Goal: Task Accomplishment & Management: Use online tool/utility

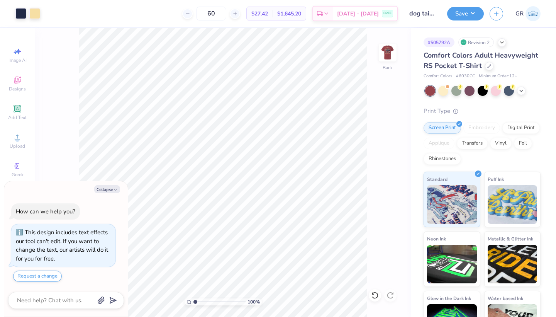
type textarea "x"
type input "1.11"
type textarea "x"
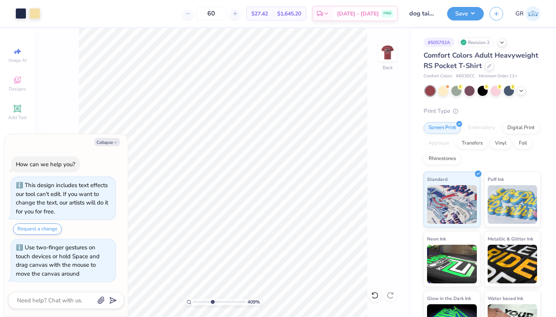
type input "4.17"
drag, startPoint x: 196, startPoint y: 301, endPoint x: 212, endPoint y: 301, distance: 15.8
click at [212, 301] on input "range" at bounding box center [219, 301] width 52 height 7
click at [102, 142] on button "Collapse" at bounding box center [107, 142] width 26 height 8
type textarea "x"
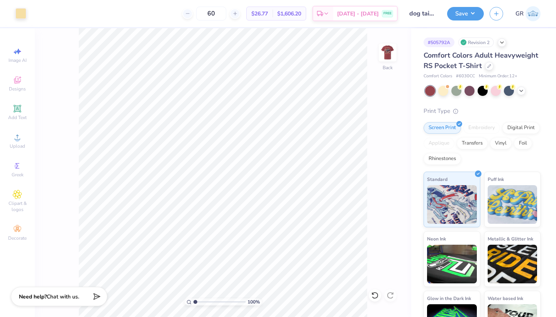
drag, startPoint x: 212, startPoint y: 302, endPoint x: 190, endPoint y: 300, distance: 21.7
type input "1"
click at [190, 300] on div "100 %" at bounding box center [223, 301] width 77 height 7
click at [390, 49] on img at bounding box center [387, 52] width 31 height 31
click at [53, 10] on div at bounding box center [48, 12] width 11 height 11
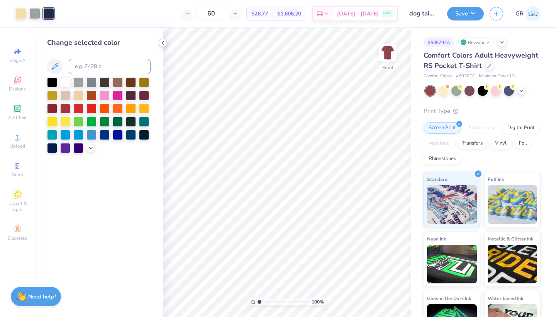
click at [164, 43] on icon at bounding box center [163, 43] width 6 height 6
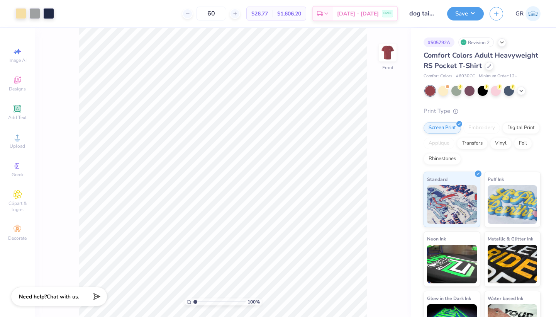
click at [61, 73] on div "100 % Front" at bounding box center [223, 172] width 377 height 288
click at [388, 54] on img at bounding box center [387, 52] width 31 height 31
click at [388, 55] on img at bounding box center [387, 52] width 31 height 31
click at [491, 70] on div "Comfort Colors Adult Heavyweight RS Pocket T-Shirt" at bounding box center [482, 60] width 117 height 21
click at [488, 69] on div at bounding box center [489, 65] width 8 height 8
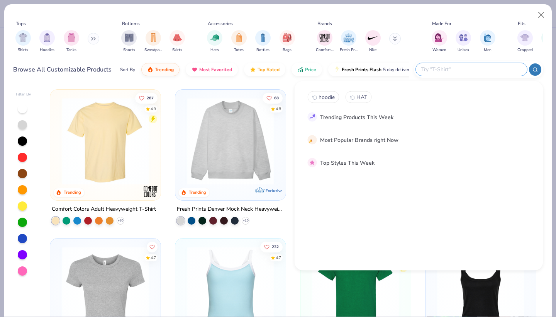
click at [486, 73] on input "text" at bounding box center [471, 69] width 101 height 9
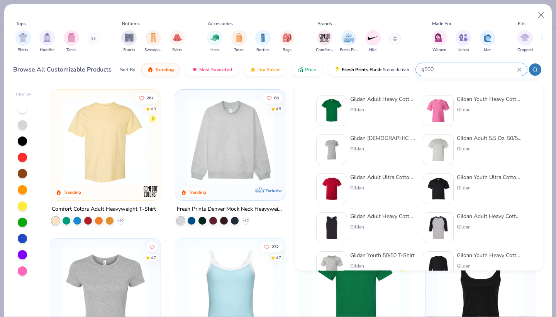
type input "g500"
click at [330, 110] on img at bounding box center [332, 110] width 24 height 24
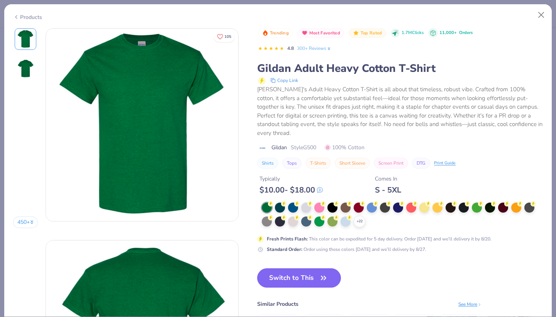
click at [356, 181] on div "Typically $ 10.00 - $ 18.00 Comes In S - 5XL" at bounding box center [400, 181] width 286 height 26
click at [359, 202] on div at bounding box center [359, 207] width 10 height 10
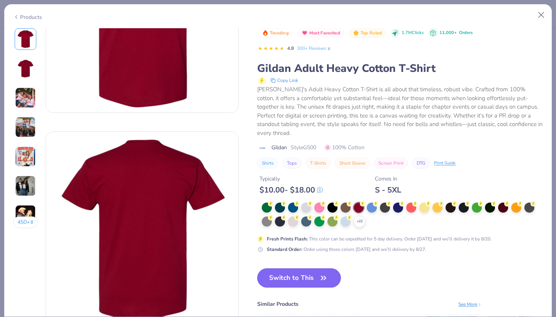
scroll to position [110, 0]
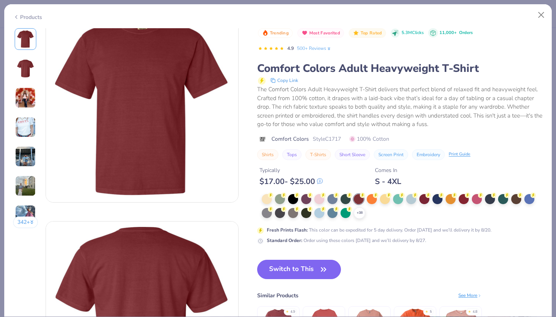
scroll to position [50, 0]
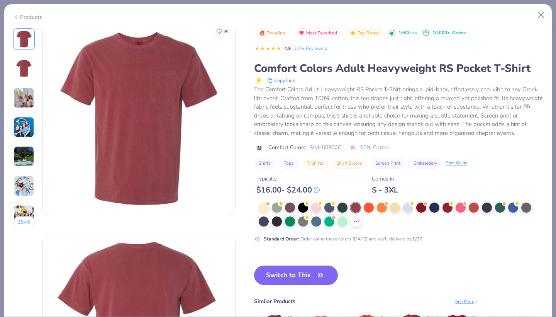
scroll to position [6, 0]
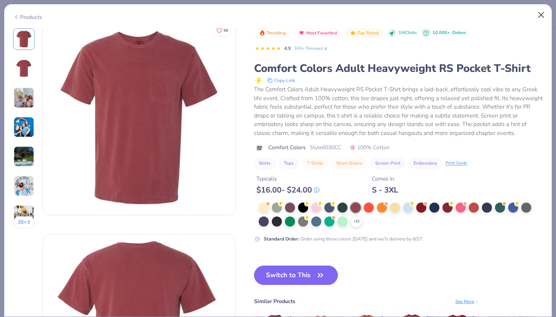
click at [542, 14] on button "Close" at bounding box center [541, 15] width 15 height 15
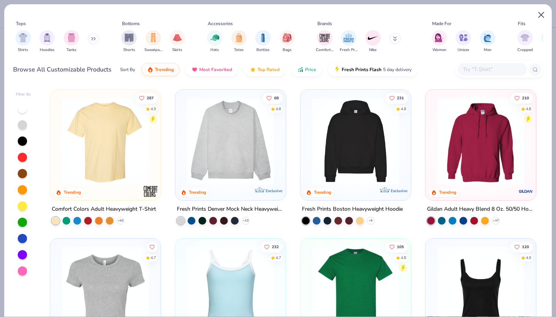
click at [537, 14] on button "Close" at bounding box center [541, 15] width 15 height 15
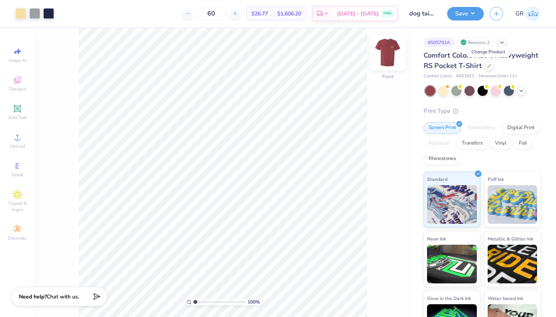
click at [392, 52] on img at bounding box center [387, 52] width 31 height 31
click at [489, 67] on icon at bounding box center [489, 65] width 4 height 4
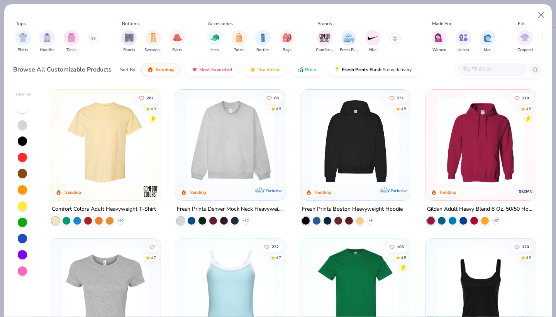
click at [498, 66] on input "text" at bounding box center [491, 69] width 59 height 9
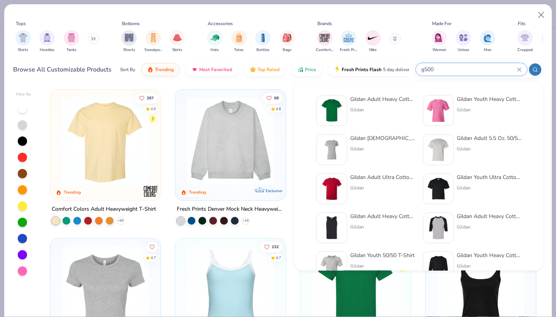
type input "g500"
click at [357, 116] on div "Gildan Adult Heavy Cotton T-Shirt Gildan" at bounding box center [382, 110] width 65 height 31
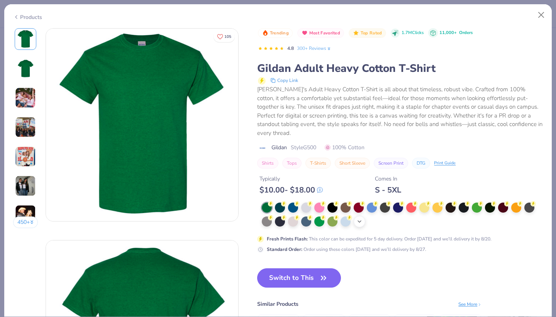
click at [359, 215] on div "+ 22" at bounding box center [360, 221] width 12 height 12
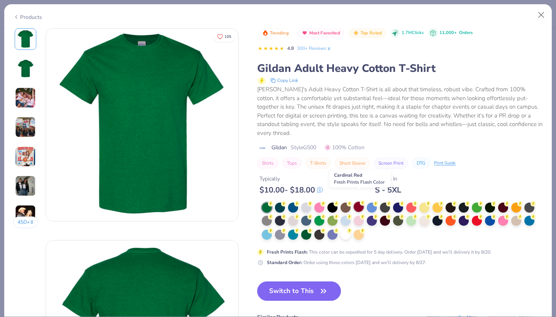
click at [360, 202] on div at bounding box center [359, 207] width 10 height 10
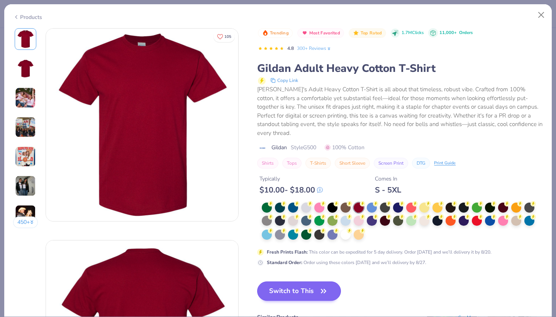
click at [310, 281] on button "Switch to This" at bounding box center [299, 290] width 84 height 19
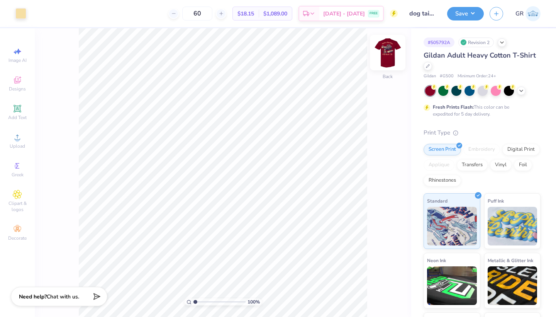
click at [392, 55] on img at bounding box center [387, 52] width 31 height 31
click at [393, 55] on img at bounding box center [387, 52] width 31 height 31
click at [383, 54] on img at bounding box center [387, 52] width 31 height 31
click at [386, 52] on img at bounding box center [387, 52] width 31 height 31
type input "3.98"
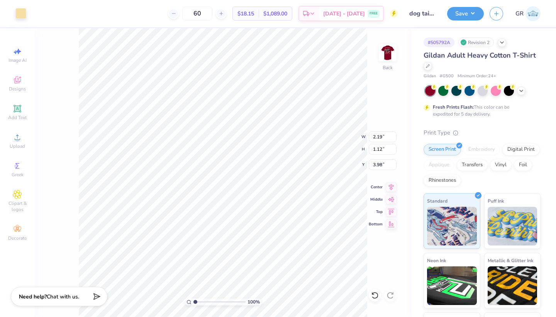
type input "4.03"
type input "3.24"
type input "1.65"
type input "3.49"
type input "4.15"
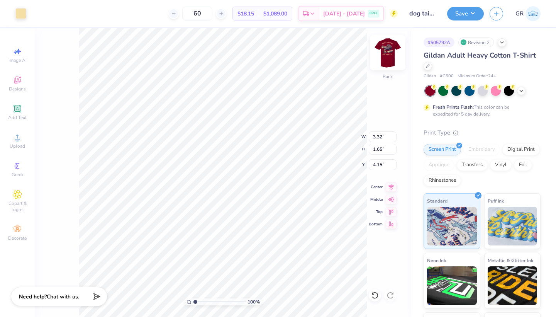
type input "2.88"
type input "1.43"
type input "4.37"
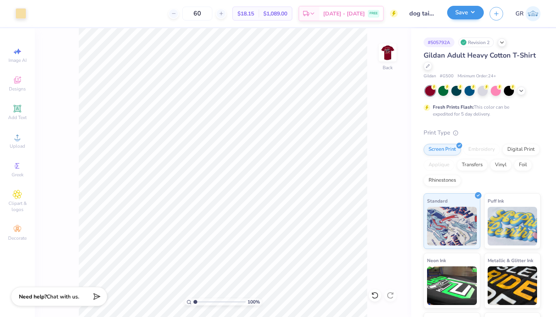
click at [459, 14] on button "Save" at bounding box center [465, 13] width 37 height 14
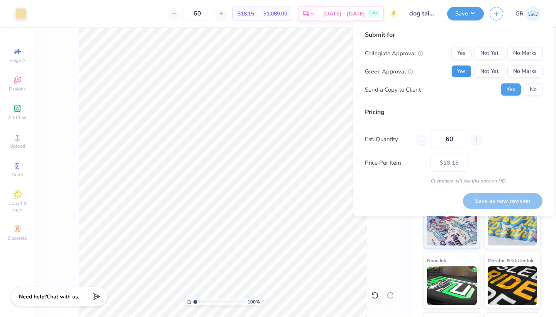
click at [466, 69] on button "Yes" at bounding box center [461, 71] width 20 height 12
click at [521, 56] on button "No Marks" at bounding box center [524, 53] width 35 height 12
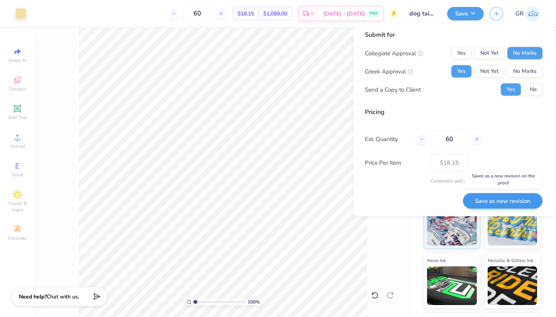
click at [493, 199] on button "Save as new revision" at bounding box center [503, 201] width 80 height 16
type input "$18.15"
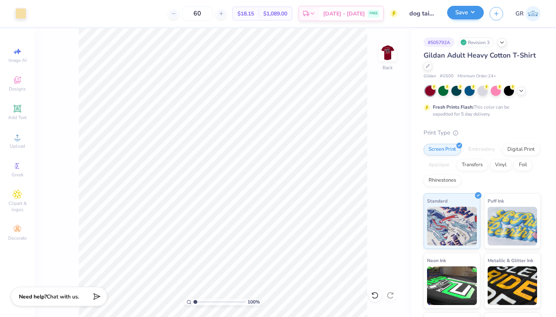
click at [456, 17] on button "Save" at bounding box center [465, 13] width 37 height 14
click at [459, 16] on button "Save" at bounding box center [465, 13] width 37 height 14
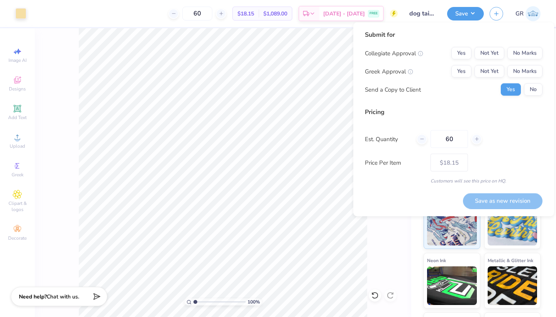
click at [388, 232] on div "100 % Back" at bounding box center [223, 172] width 377 height 288
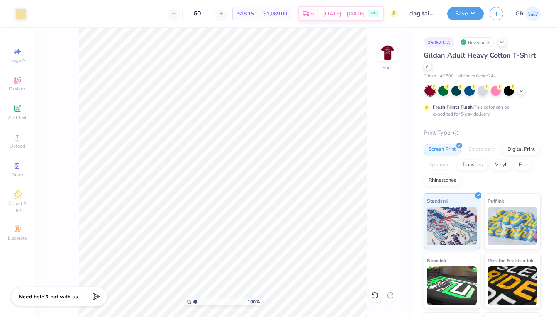
click at [538, 13] on img at bounding box center [533, 13] width 15 height 15
click at [391, 53] on img at bounding box center [387, 52] width 31 height 31
